Goal: Task Accomplishment & Management: Complete application form

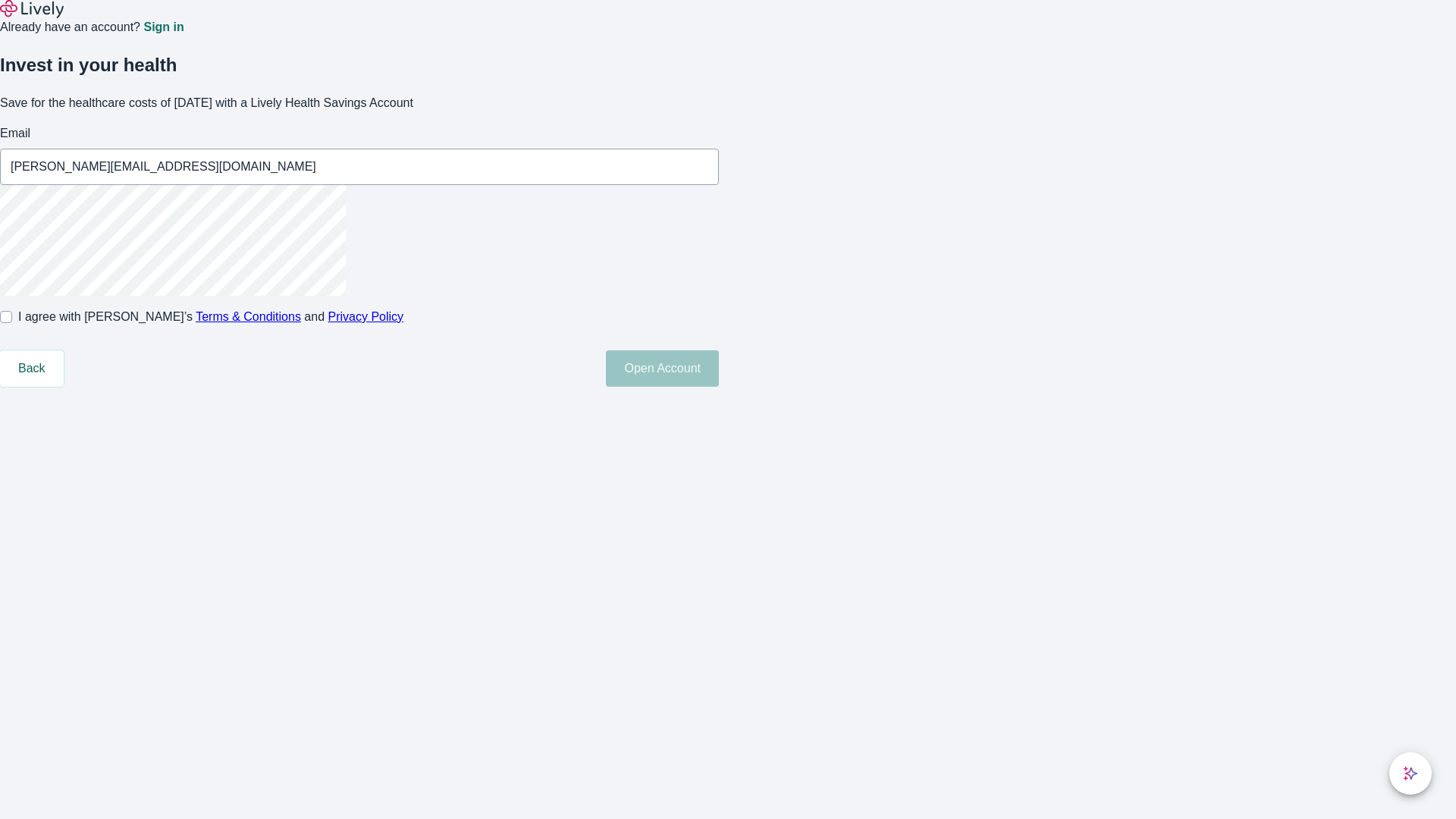
click at [12, 323] on input "I agree with Lively’s Terms & Conditions and Privacy Policy" at bounding box center [5, 317] width 12 height 12
checkbox input "true"
click at [718, 387] on button "Open Account" at bounding box center [662, 369] width 113 height 37
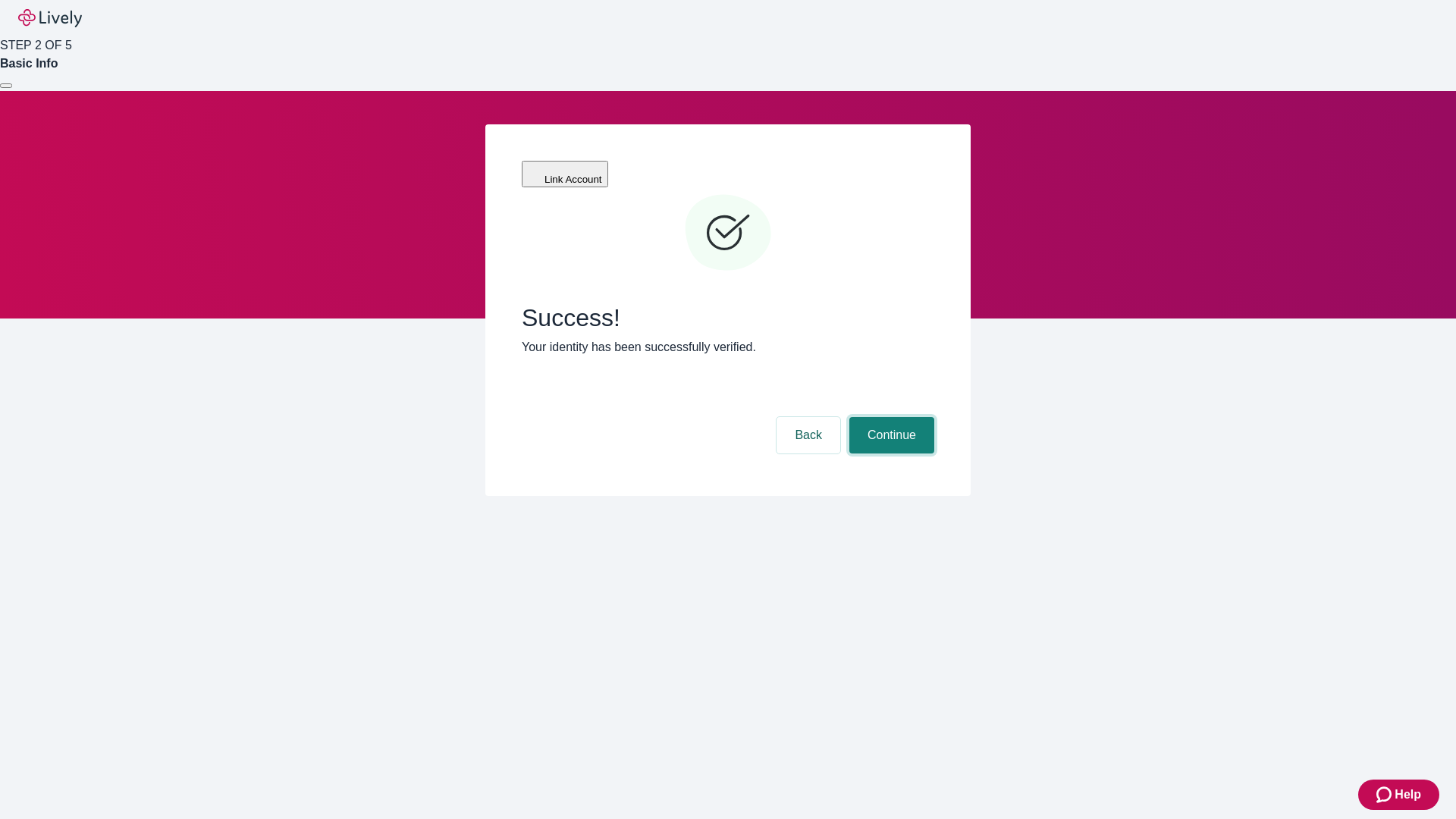
click at [890, 417] on button "Continue" at bounding box center [891, 436] width 85 height 37
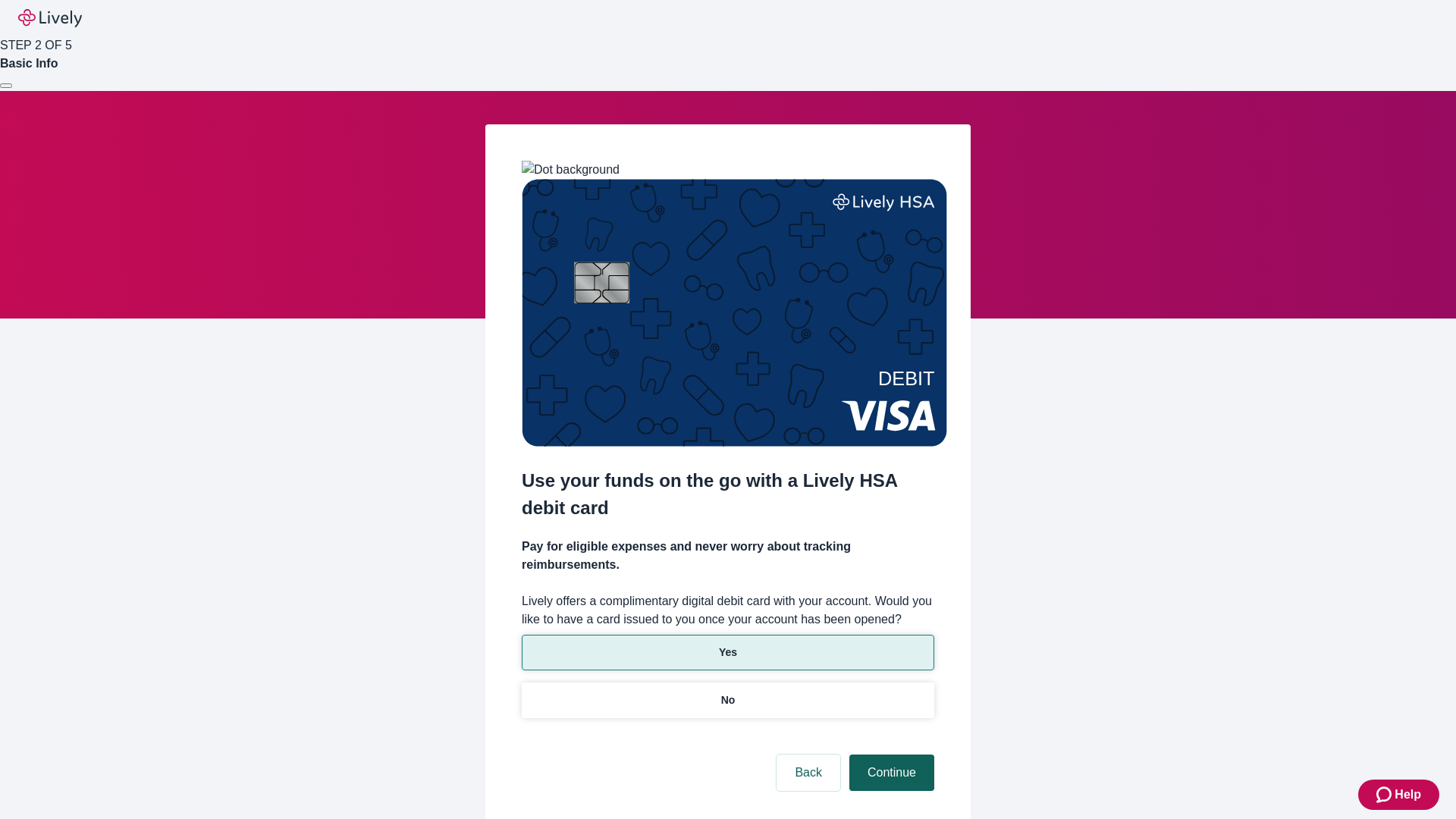
click at [728, 644] on p "Yes" at bounding box center [728, 652] width 18 height 16
click at [890, 754] on button "Continue" at bounding box center [891, 772] width 85 height 37
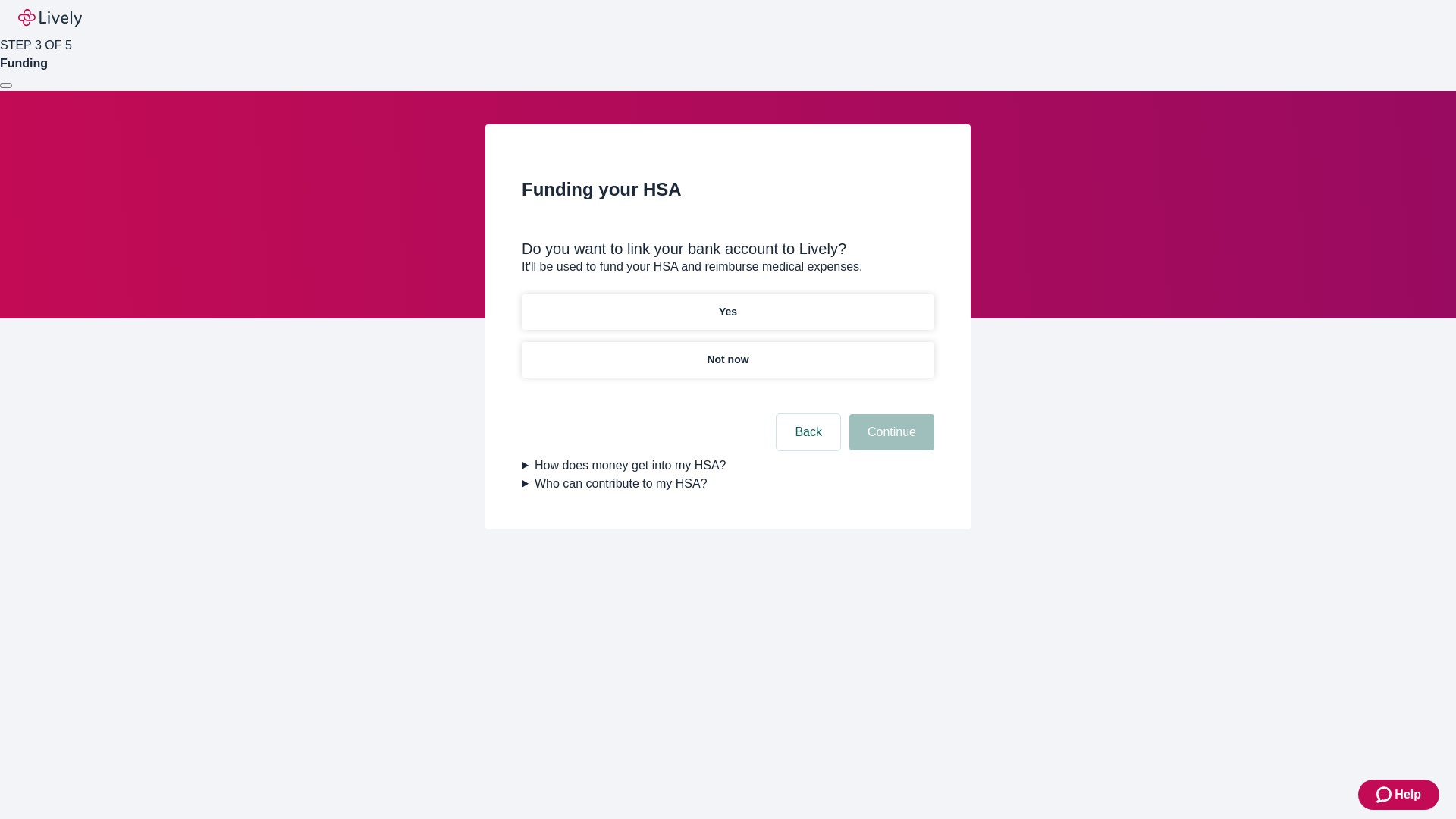
click at [728, 304] on p "Yes" at bounding box center [728, 311] width 18 height 16
click at [890, 414] on button "Continue" at bounding box center [891, 432] width 85 height 37
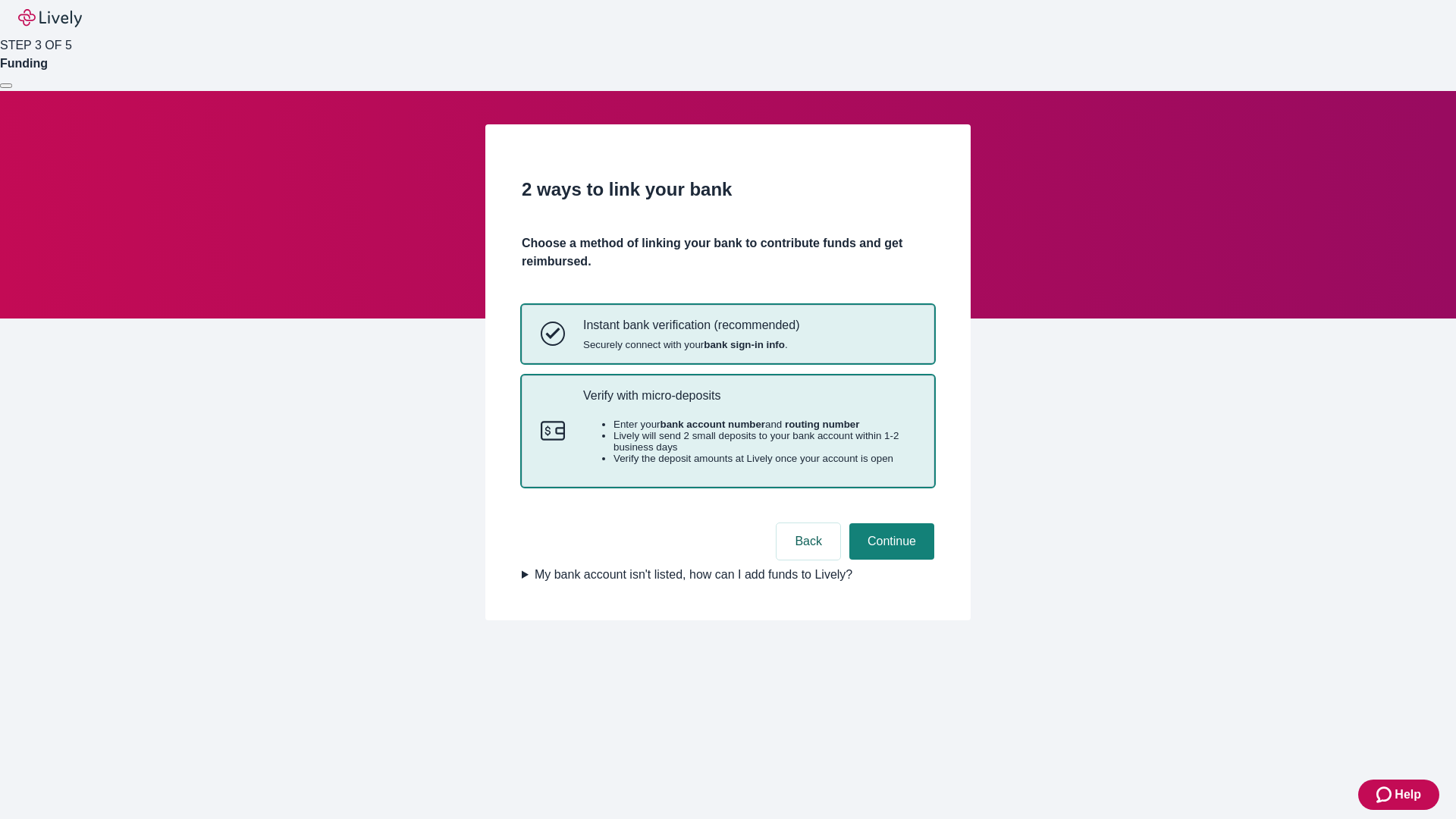
click at [749, 403] on p "Verify with micro-deposits" at bounding box center [749, 395] width 332 height 15
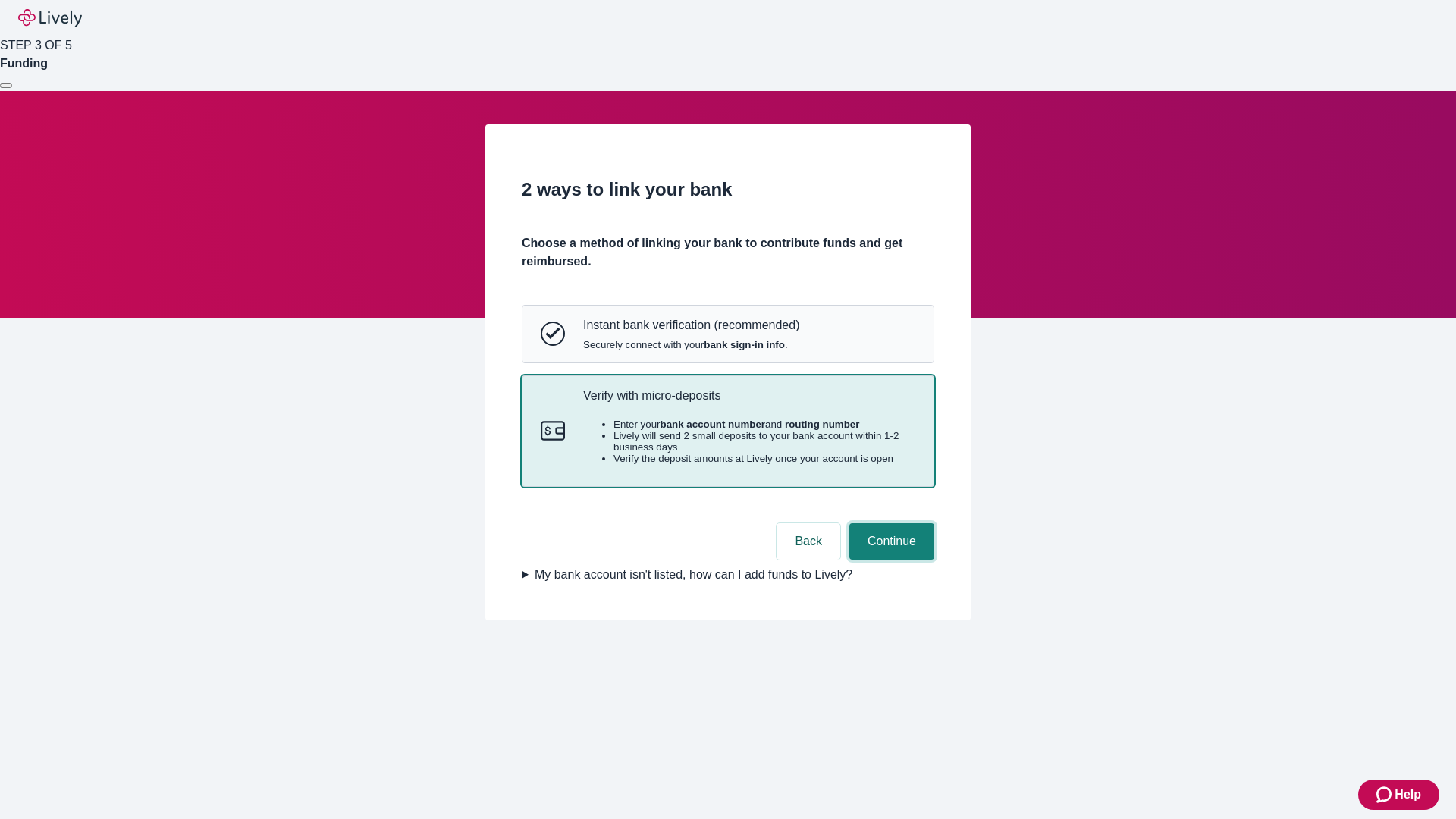
click at [890, 559] on button "Continue" at bounding box center [891, 542] width 85 height 37
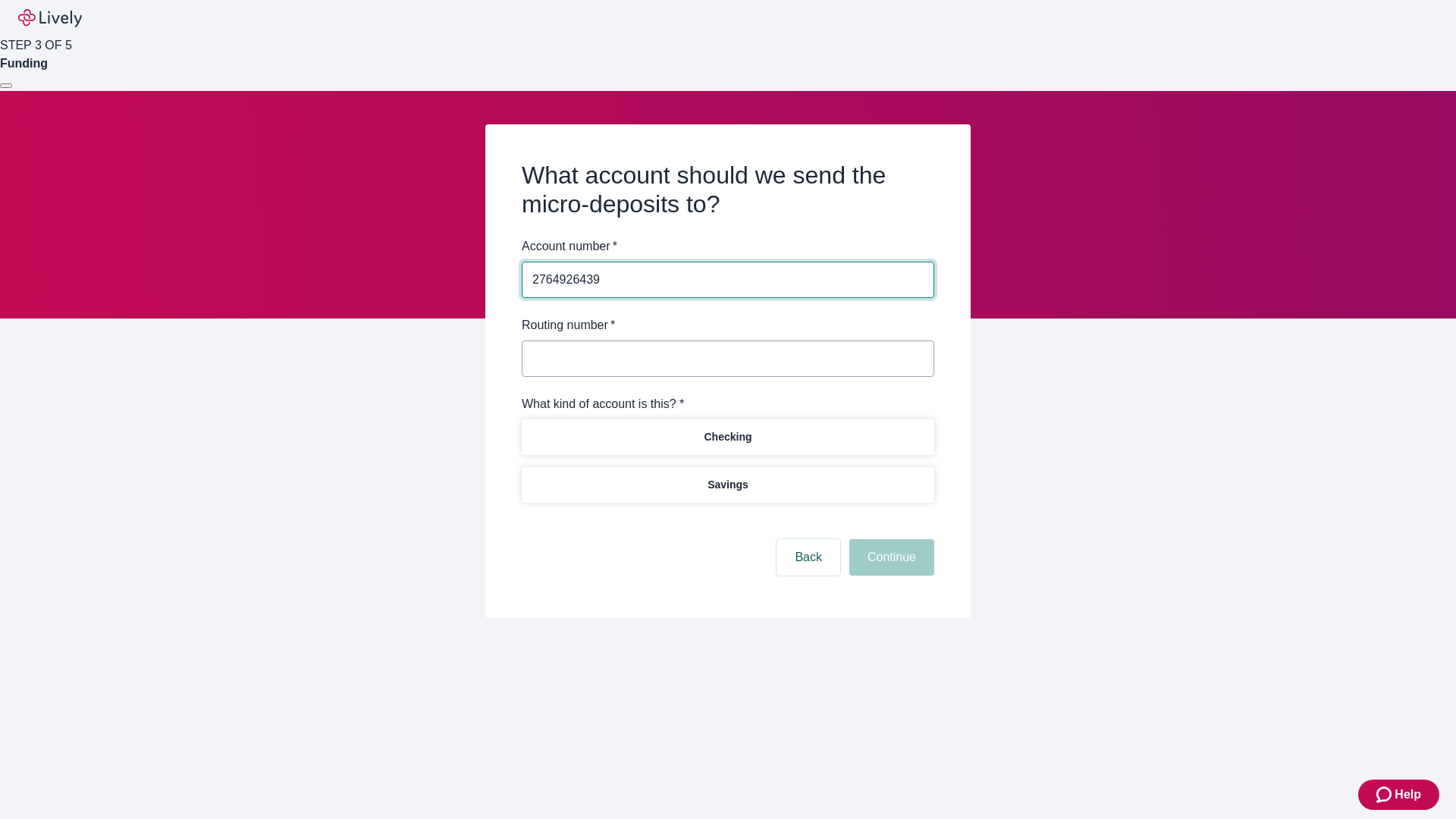
type input "2764926439"
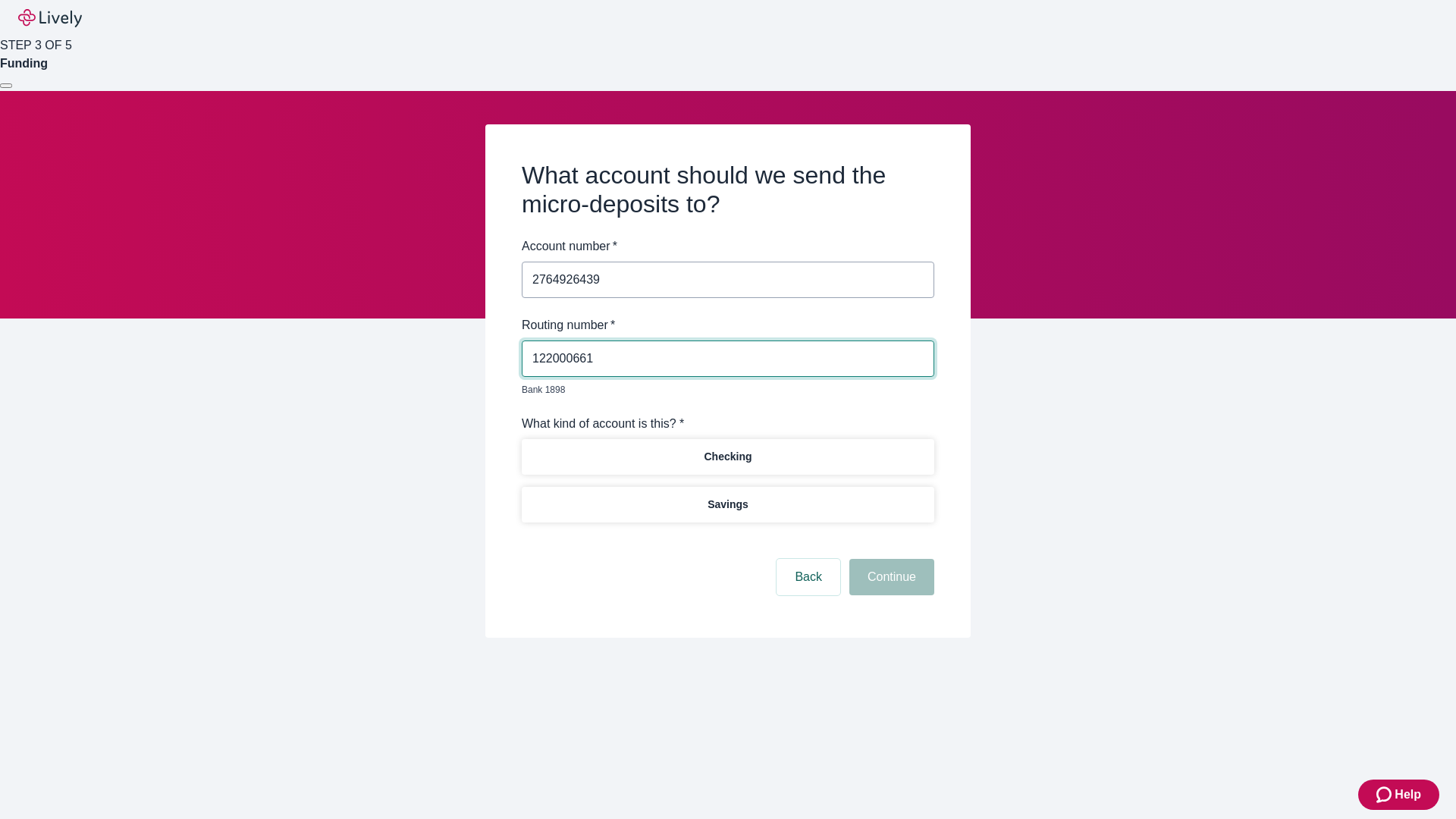
type input "122000661"
click at [728, 448] on p "Checking" at bounding box center [728, 456] width 48 height 16
click at [890, 559] on button "Continue" at bounding box center [891, 577] width 85 height 37
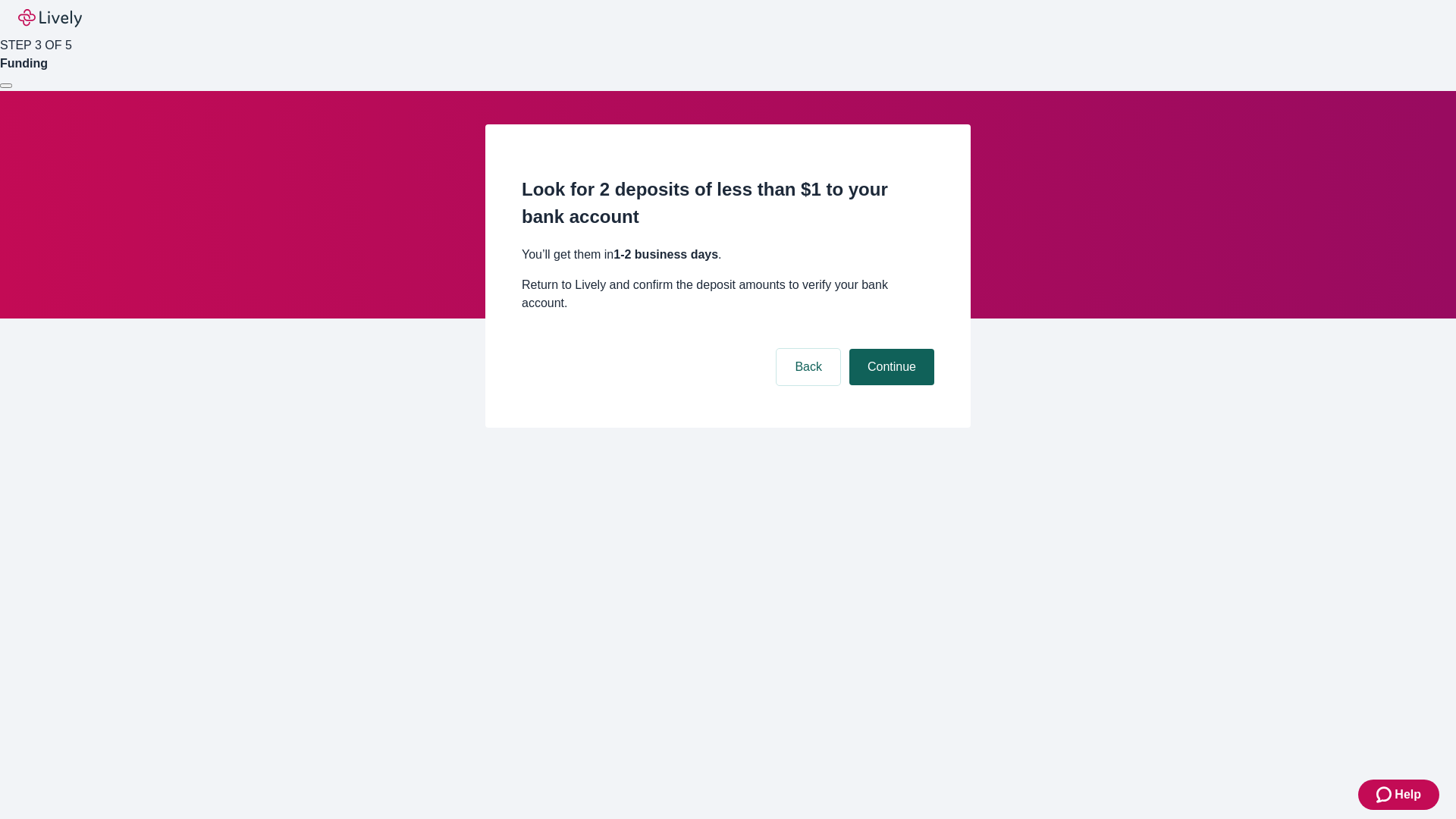
click at [890, 349] on button "Continue" at bounding box center [891, 367] width 85 height 37
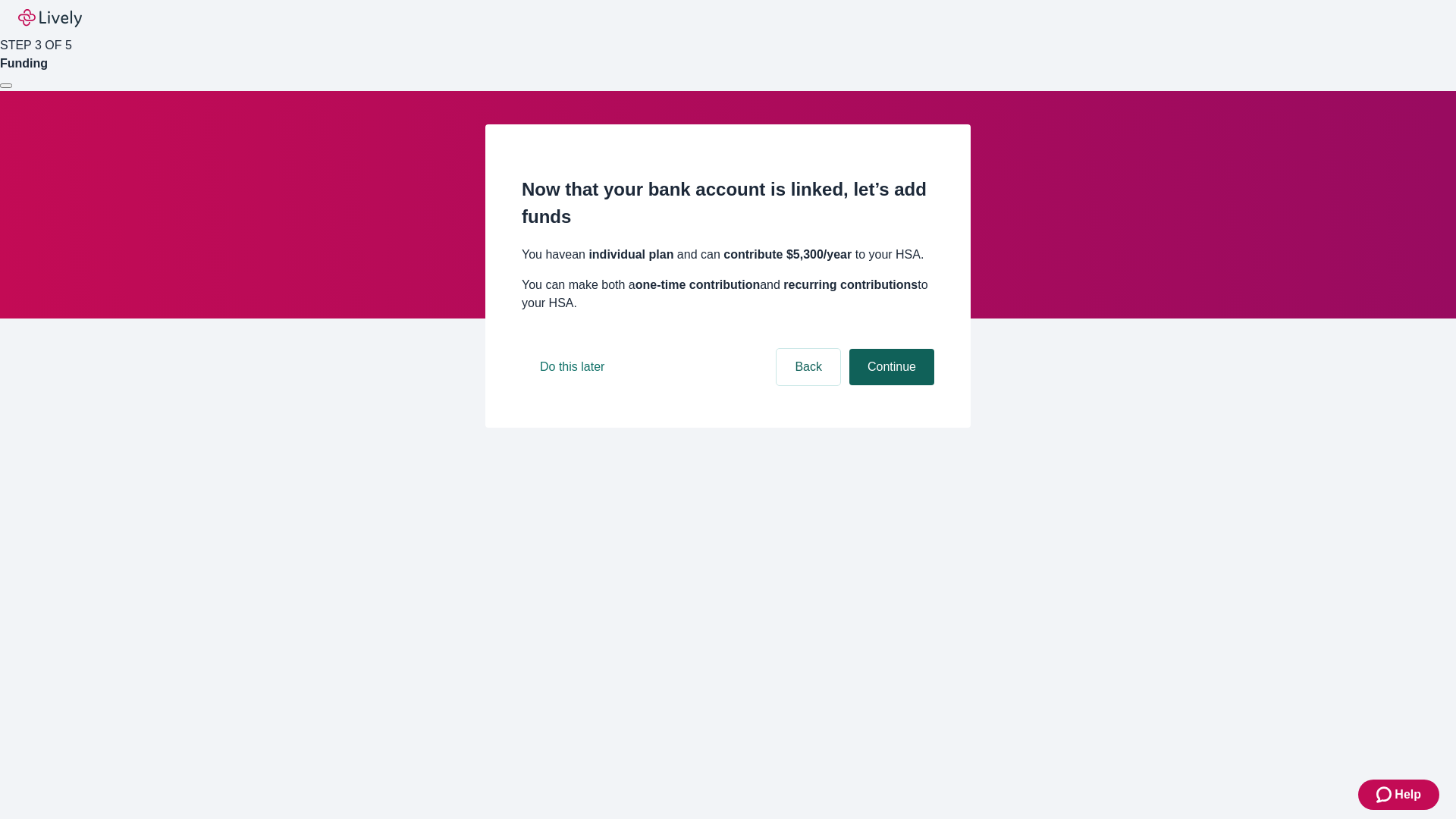
click at [890, 385] on button "Continue" at bounding box center [891, 367] width 85 height 37
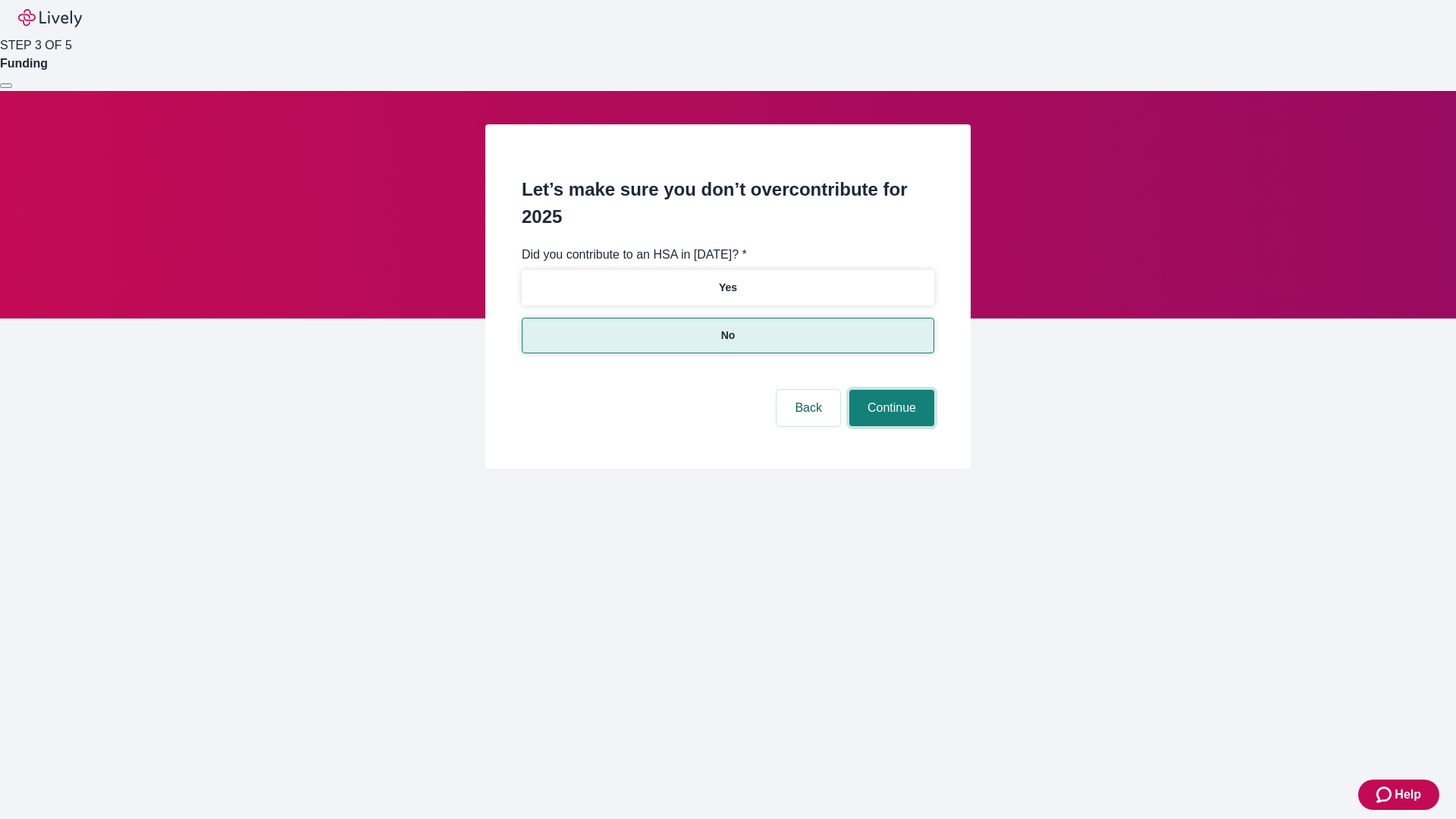
click at [890, 390] on button "Continue" at bounding box center [891, 408] width 85 height 37
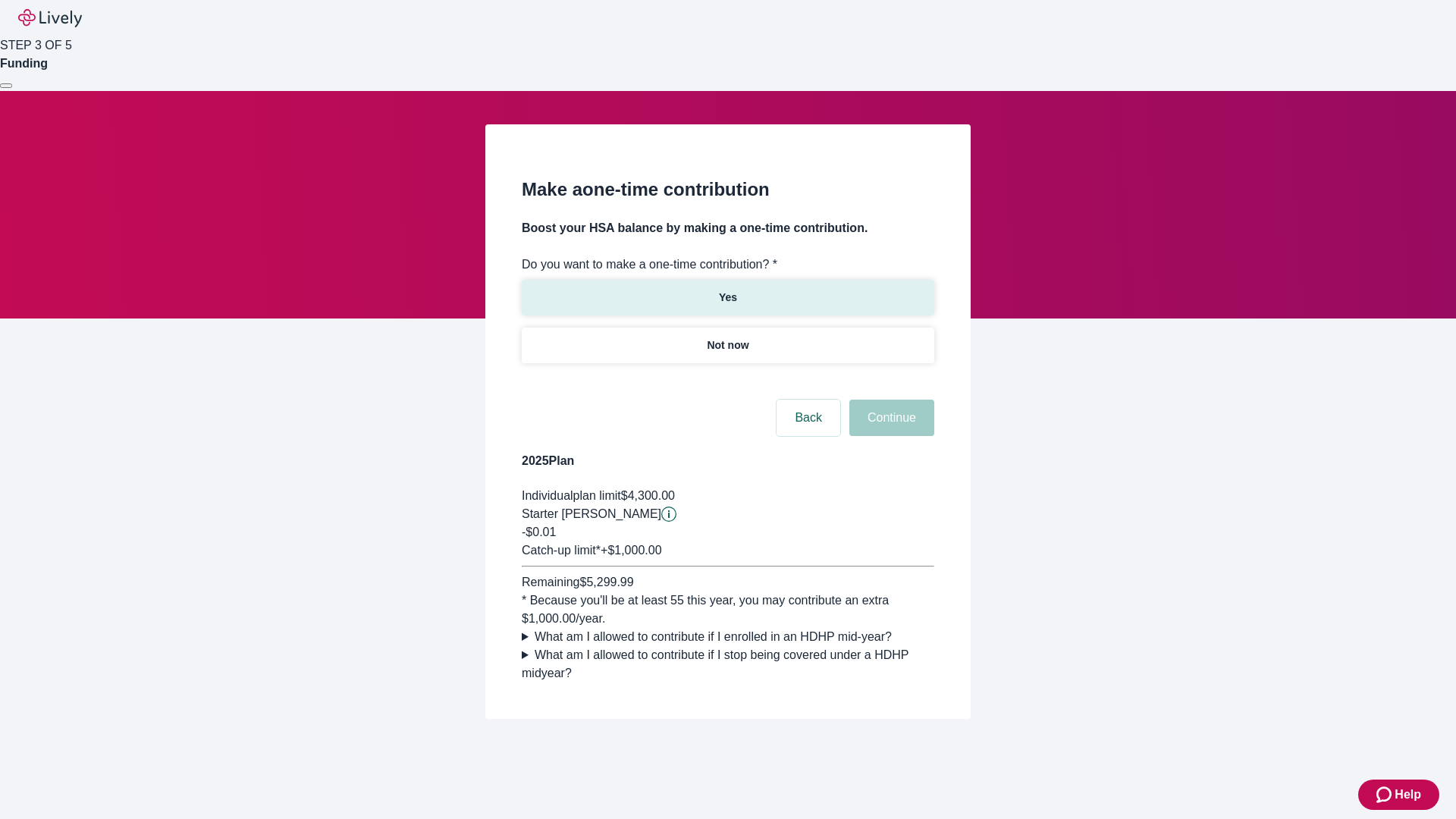
click at [728, 290] on p "Yes" at bounding box center [728, 297] width 18 height 16
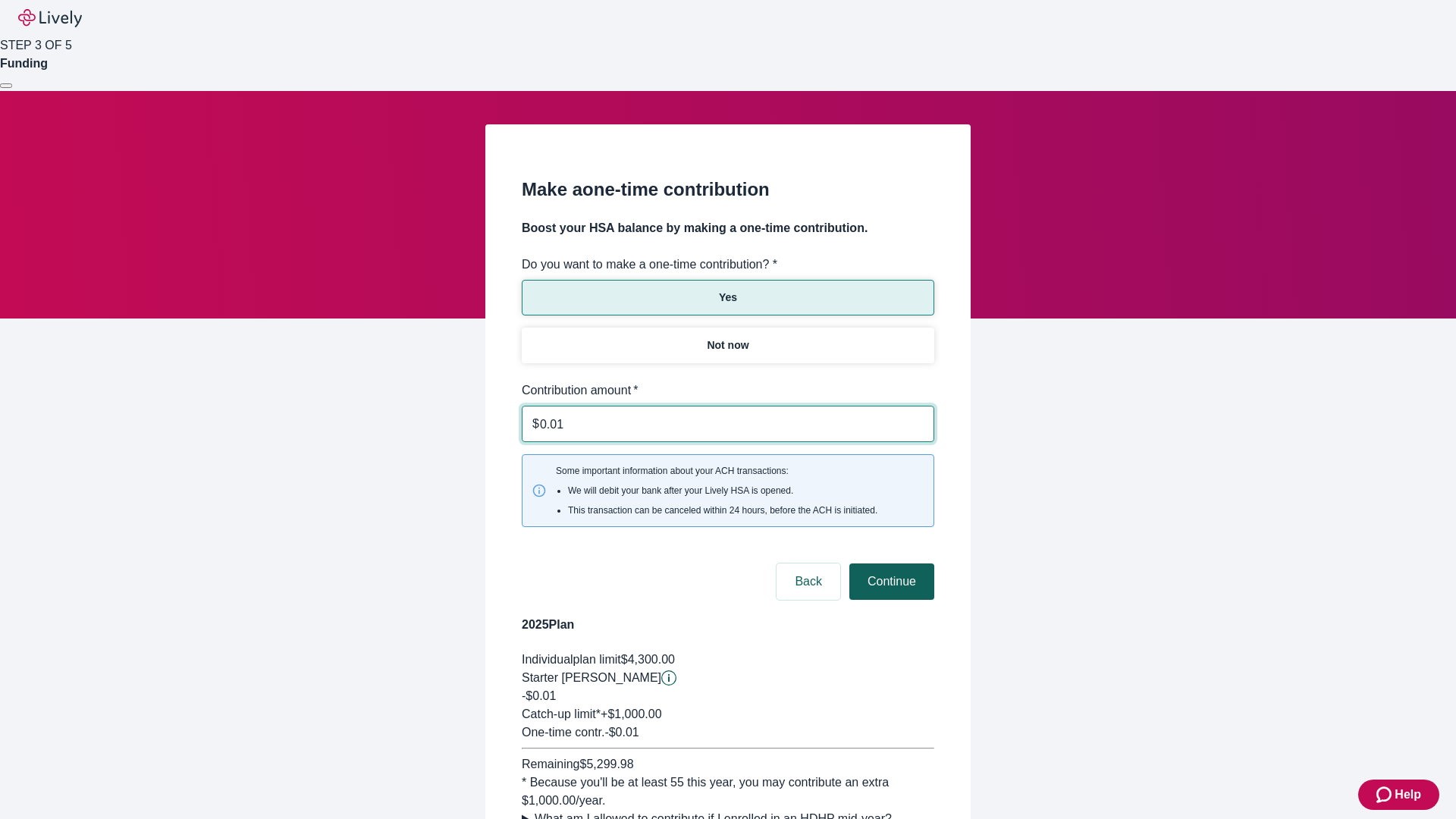
type input "0.01"
click at [890, 564] on button "Continue" at bounding box center [891, 582] width 85 height 37
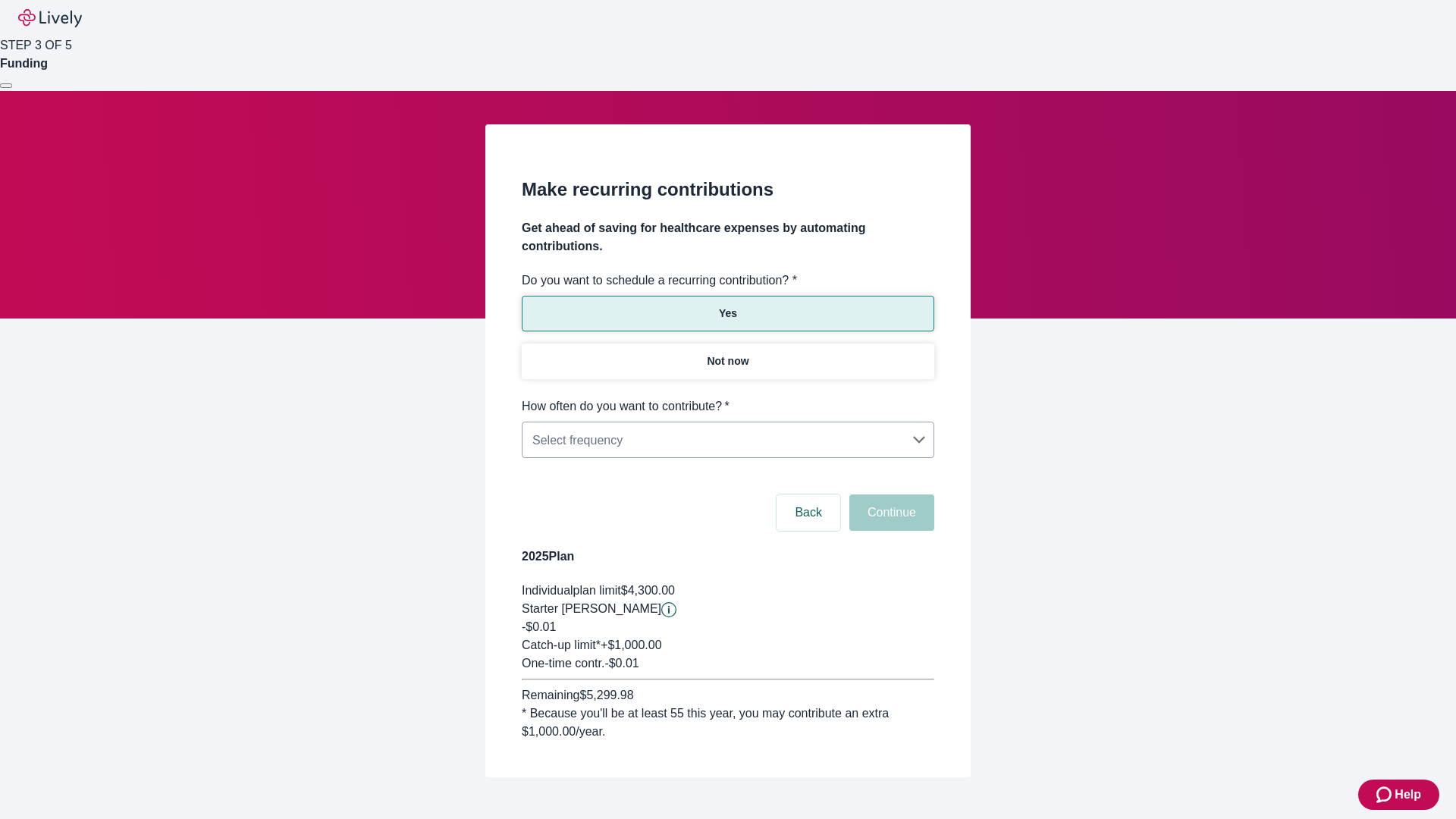
click at [728, 397] on body "Help STEP 3 OF 5 Funding Make recurring contributions Get ahead of saving for h…" at bounding box center [728, 425] width 1456 height 850
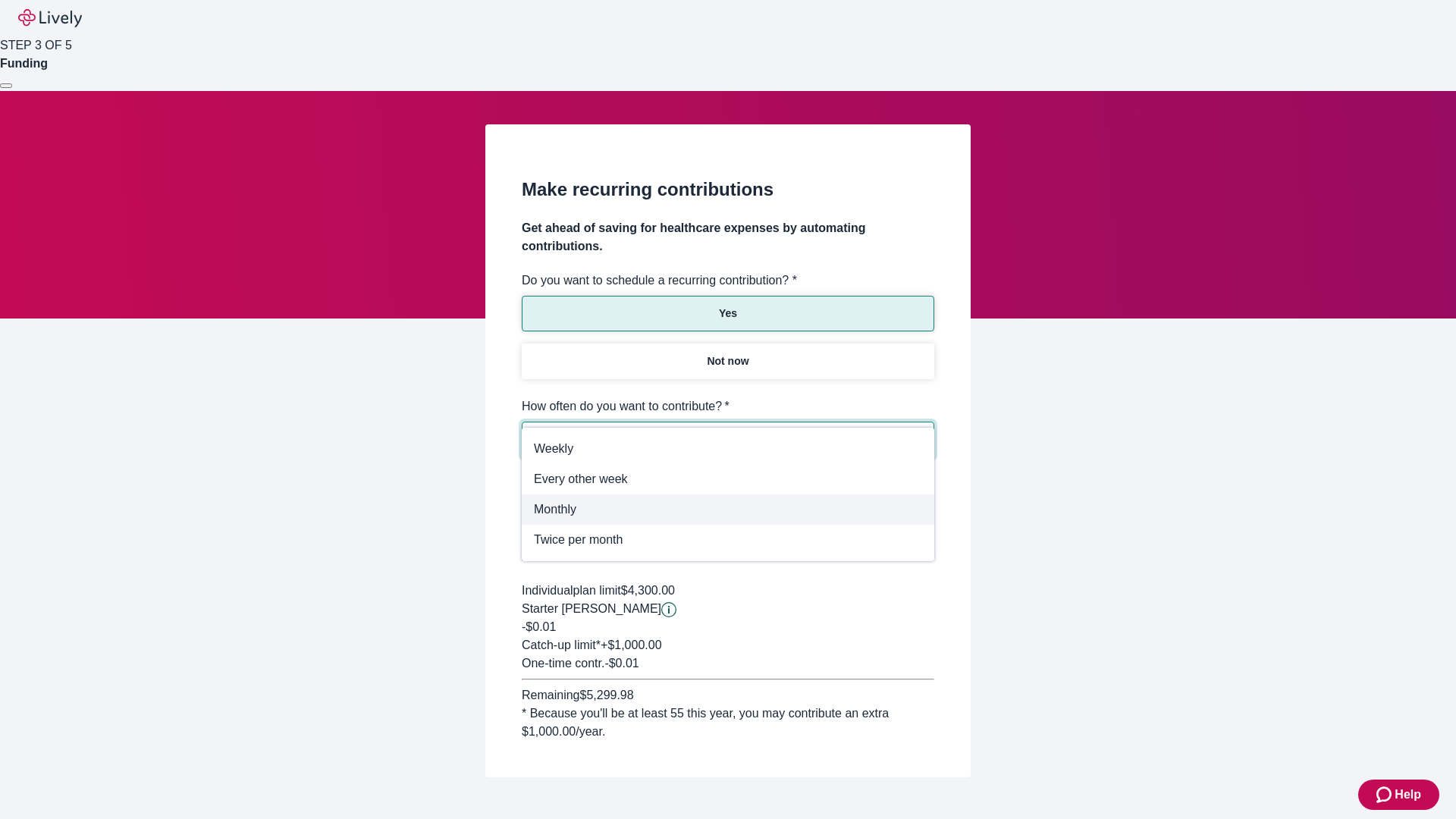
click at [728, 506] on span "Monthly" at bounding box center [728, 510] width 388 height 18
type input "Monthly"
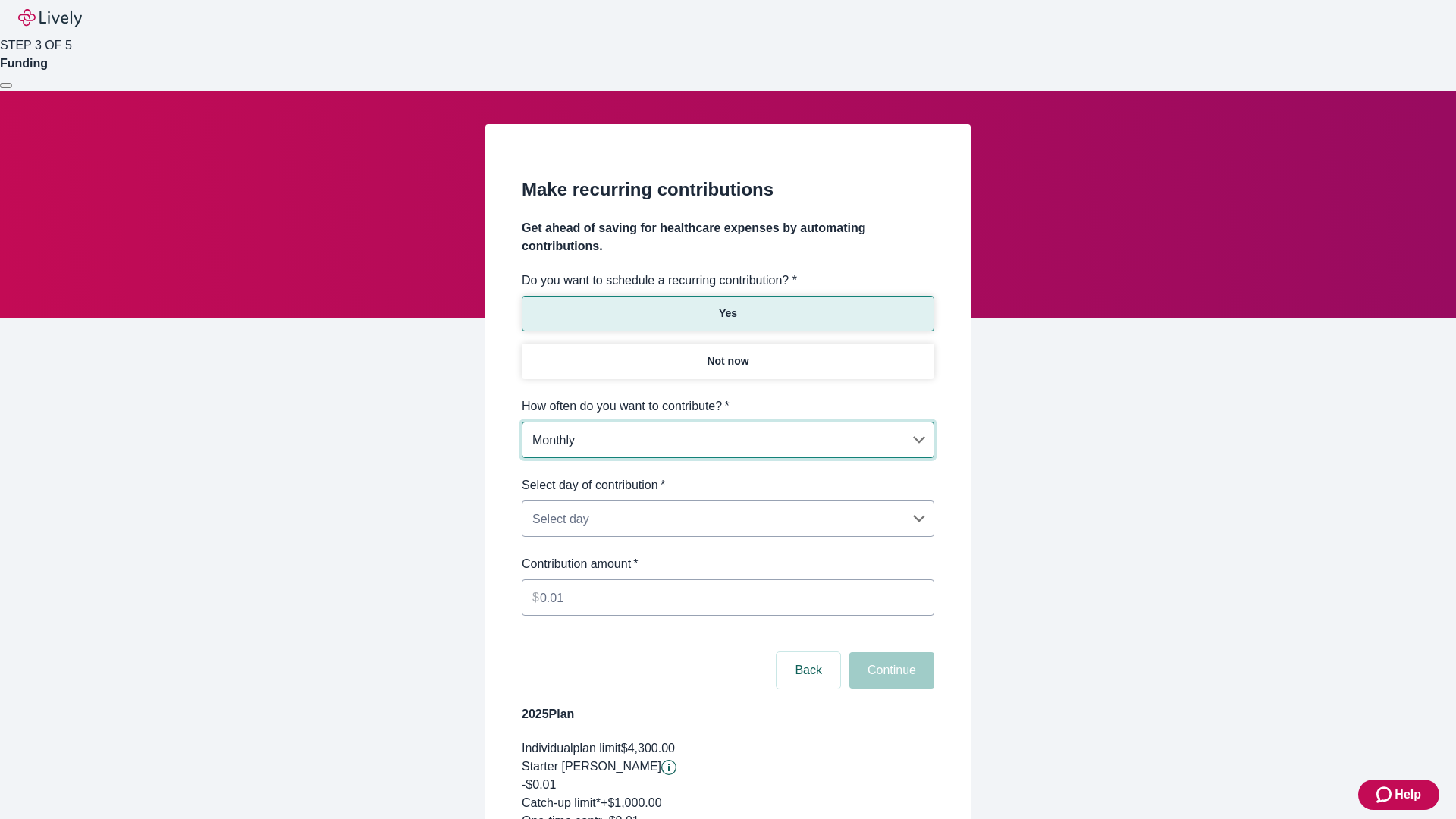
click at [728, 476] on body "Help STEP 3 OF 5 Funding Make recurring contributions Get ahead of saving for h…" at bounding box center [728, 503] width 1456 height 1008
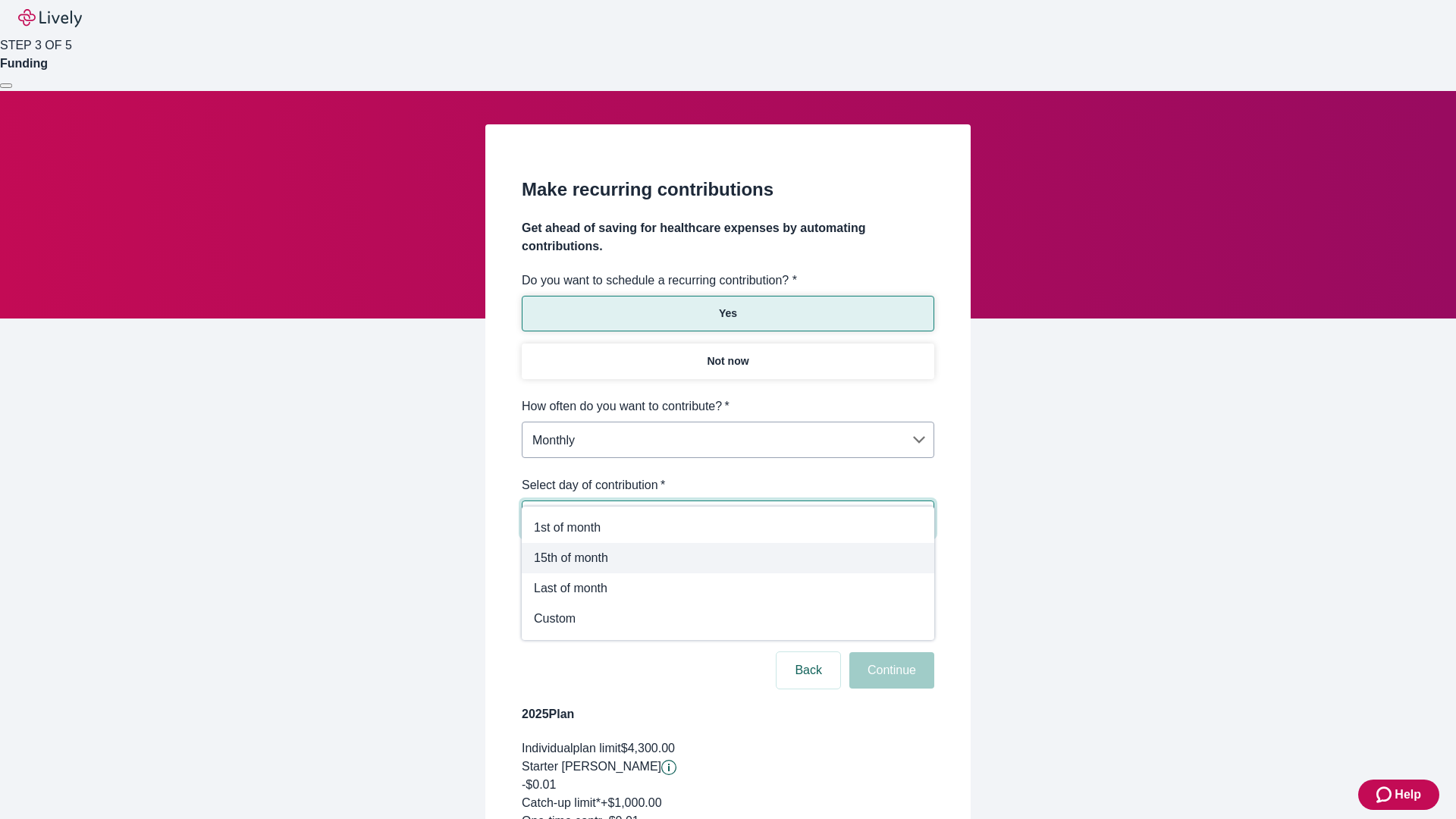
click at [728, 551] on span "15th of month" at bounding box center [728, 558] width 388 height 18
type input "Monthly15th"
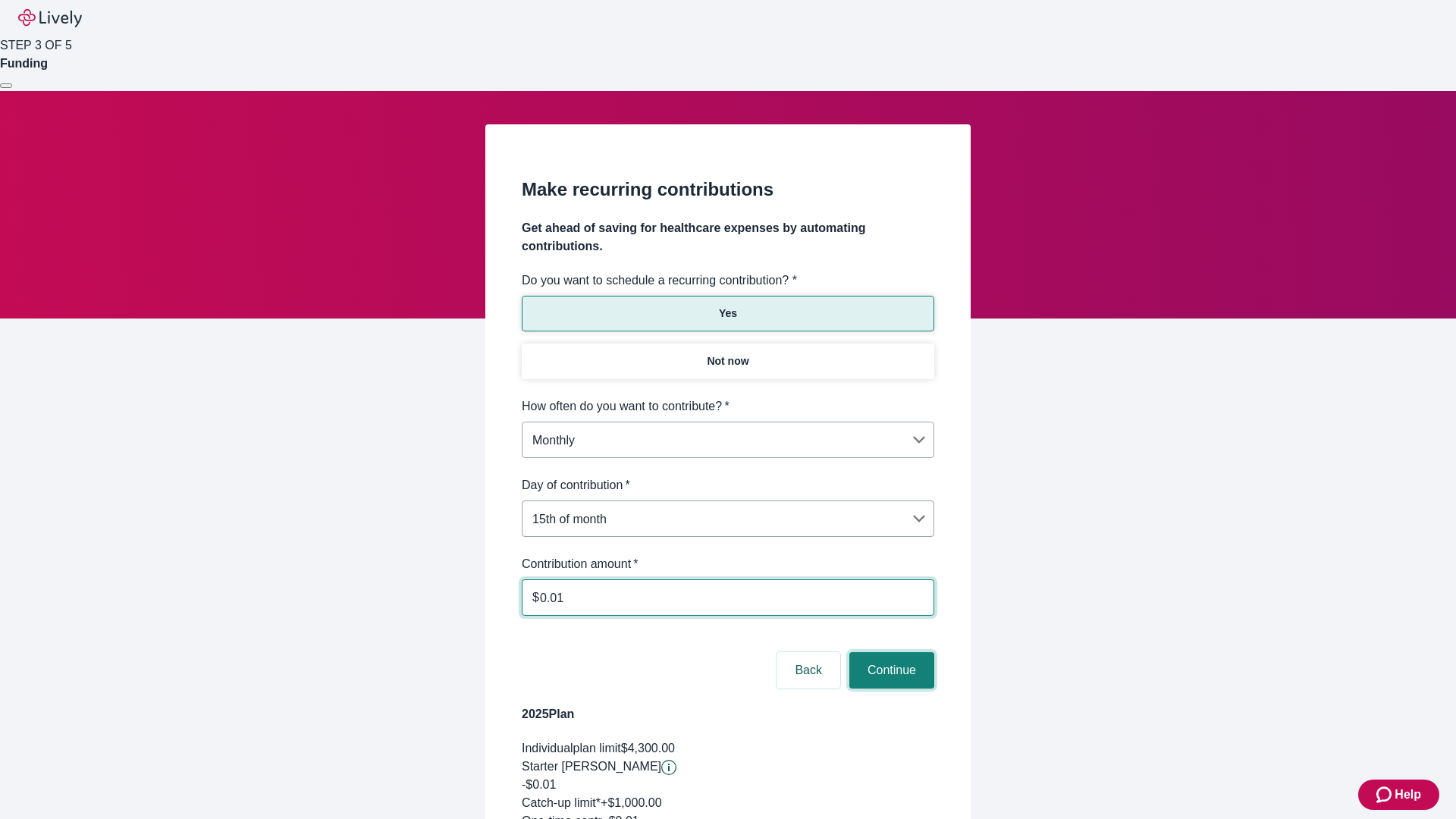
click at [890, 652] on button "Continue" at bounding box center [891, 671] width 85 height 37
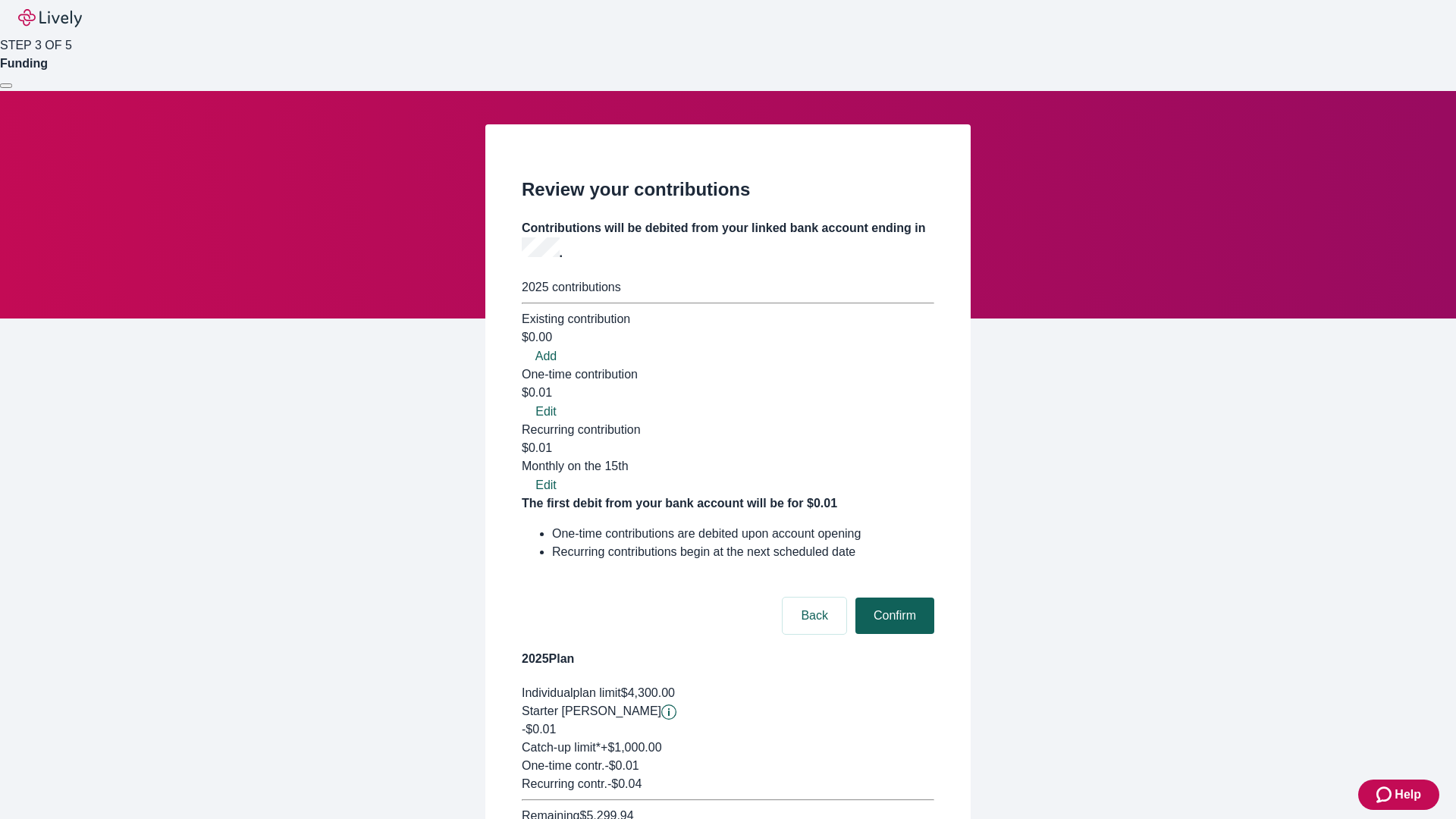
click at [892, 598] on button "Confirm" at bounding box center [895, 616] width 79 height 37
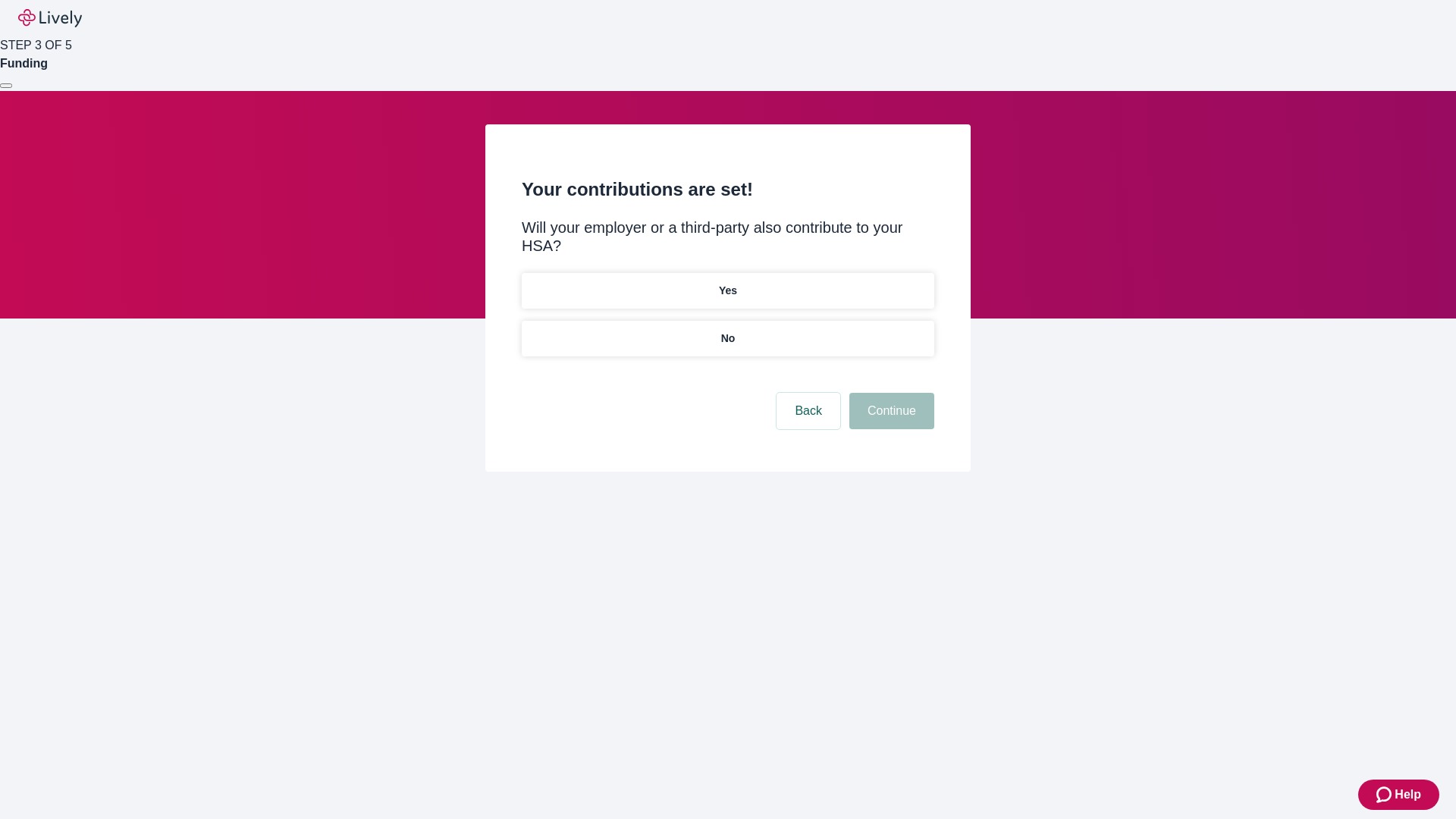
click at [728, 283] on p "Yes" at bounding box center [728, 290] width 18 height 16
click at [890, 393] on button "Continue" at bounding box center [891, 411] width 85 height 37
